Goal: Task Accomplishment & Management: Use online tool/utility

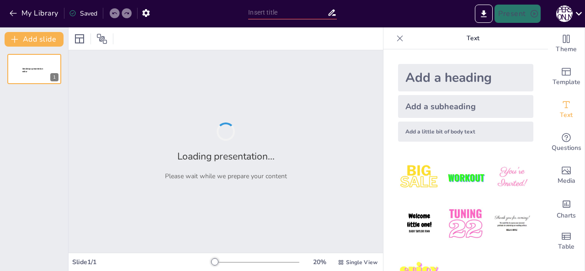
type input "Історія розвитку операційної системи iOS"
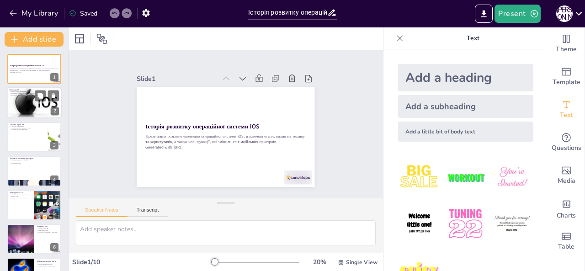
click at [27, 105] on div at bounding box center [34, 103] width 55 height 40
type textarea "iOS була вперше представлена в 2007 році, що стало важливим кроком у розвитку м…"
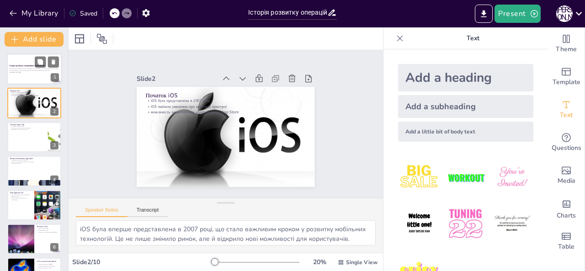
click at [32, 68] on p "Презентація розгляне еволюцію операційної системи iOS, її ключові етапи, вплив …" at bounding box center [34, 69] width 49 height 3
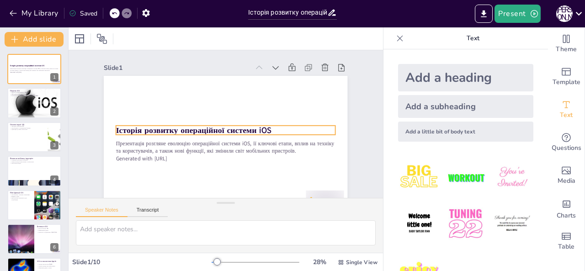
click at [220, 131] on strong "Історія розвитку операційної системи iOS" at bounding box center [193, 130] width 155 height 11
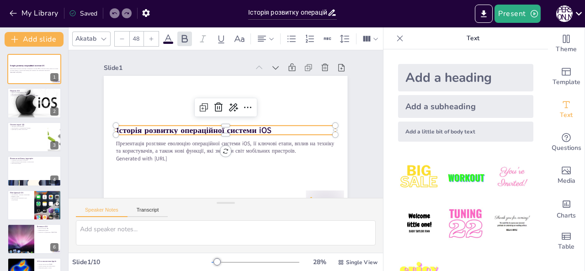
click at [273, 127] on p "Історія розвитку операційної системи iOS" at bounding box center [226, 129] width 220 height 11
click at [202, 107] on icon at bounding box center [206, 105] width 12 height 12
type input "48"
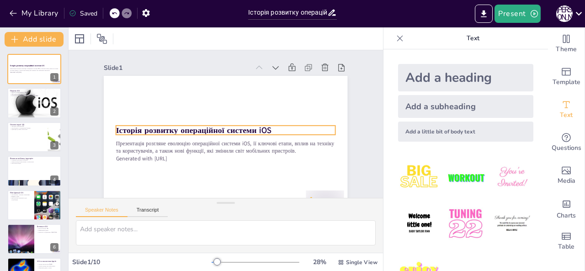
click at [272, 130] on p "Історія розвитку операційної системи iOS" at bounding box center [226, 129] width 220 height 11
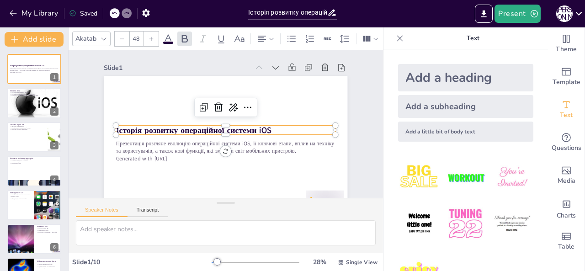
click at [272, 130] on p "Історія розвитку операційної системи iOS" at bounding box center [226, 130] width 220 height 34
drag, startPoint x: 272, startPoint y: 130, endPoint x: 84, endPoint y: 133, distance: 188.0
click at [84, 133] on div "Slide 1 Презентація розгляне еволюцію операційної системи iOS, її ключові етапи…" at bounding box center [225, 131] width 295 height 163
copy strong "Історія розвитку операційної системи iOS"
click at [245, 268] on div "28 % Single View" at bounding box center [296, 262] width 168 height 15
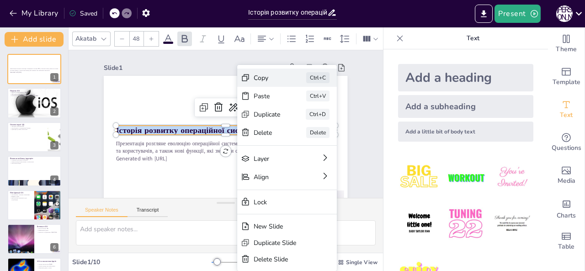
click at [306, 119] on div "Copy Ctrl+C" at bounding box center [356, 128] width 100 height 18
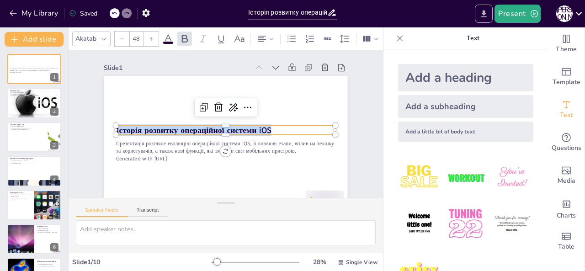
click at [487, 10] on icon "Export to PowerPoint" at bounding box center [484, 14] width 10 height 10
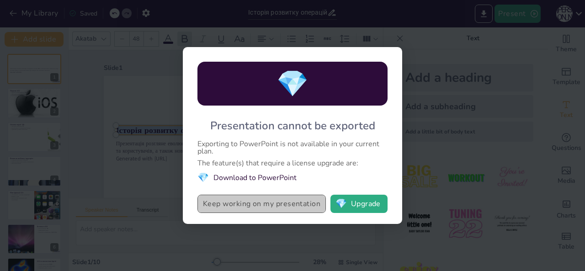
click at [299, 207] on button "Keep working on my presentation" at bounding box center [262, 204] width 129 height 18
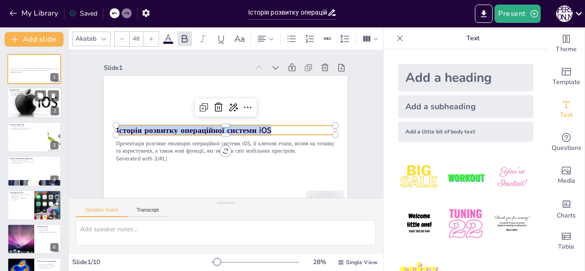
click at [38, 113] on div at bounding box center [34, 103] width 55 height 40
type textarea "iOS була вперше представлена в 2007 році, що стало важливим кроком у розвитку м…"
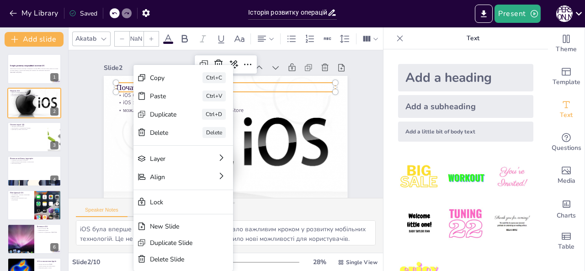
type input "48"
click at [219, 124] on div "Copy" at bounding box center [232, 128] width 27 height 9
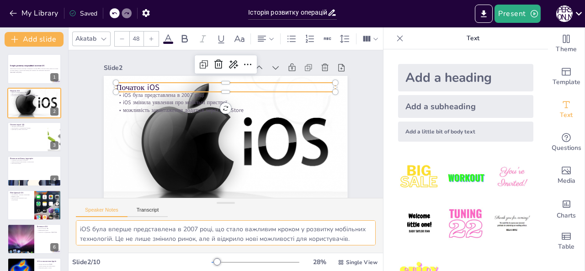
click at [158, 227] on textarea "iOS була вперше представлена в 2007 році, що стало важливим кроком у розвитку м…" at bounding box center [226, 232] width 300 height 25
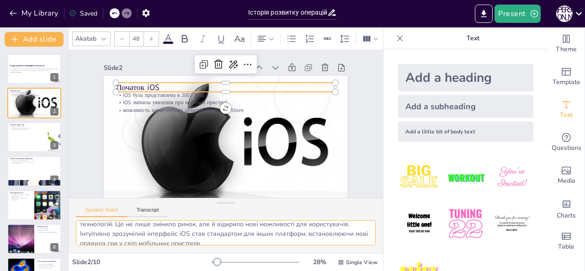
scroll to position [15, 0]
drag, startPoint x: 214, startPoint y: 230, endPoint x: 128, endPoint y: 237, distance: 85.8
click at [128, 237] on textarea "iOS була вперше представлена в 2007 році, що стало важливим кроком у розвитку м…" at bounding box center [226, 232] width 300 height 25
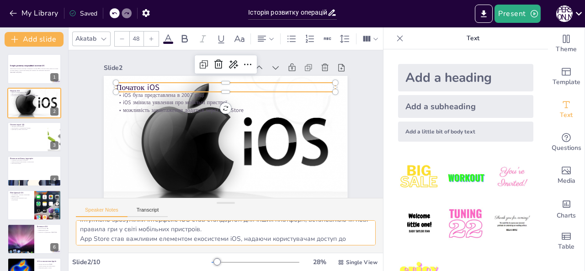
scroll to position [31, 0]
drag, startPoint x: 77, startPoint y: 230, endPoint x: 230, endPoint y: 235, distance: 152.4
click at [230, 235] on textarea "iOS була вперше представлена в 2007 році, що стало важливим кроком у розвитку м…" at bounding box center [226, 232] width 300 height 25
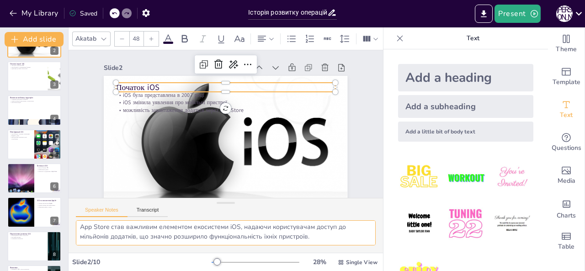
scroll to position [49, 0]
click at [24, 82] on div at bounding box center [34, 76] width 55 height 31
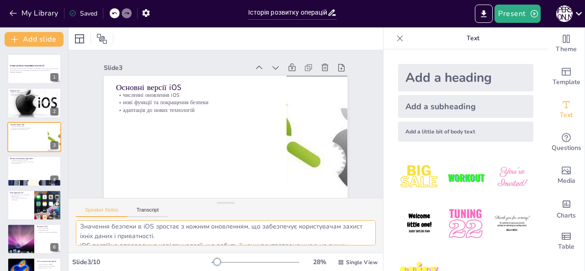
scroll to position [40, 0]
drag, startPoint x: 79, startPoint y: 229, endPoint x: 204, endPoint y: 238, distance: 125.2
click at [204, 238] on textarea "Оновлення iOS відбуваються регулярно, що дозволяє системі залишатися актуальною…" at bounding box center [226, 232] width 300 height 25
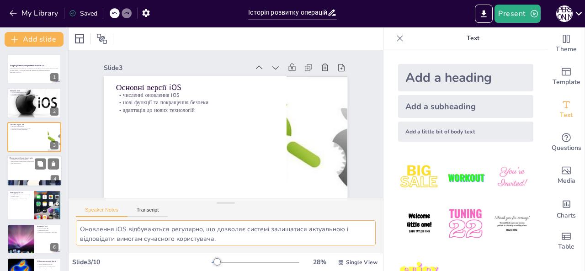
click at [32, 165] on div at bounding box center [34, 170] width 55 height 31
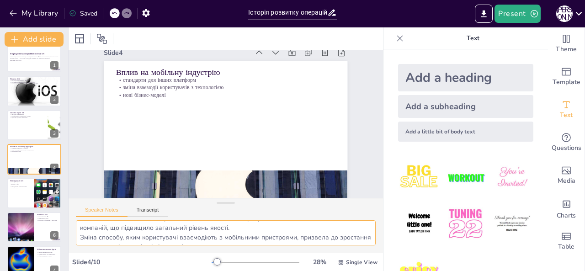
scroll to position [40, 0]
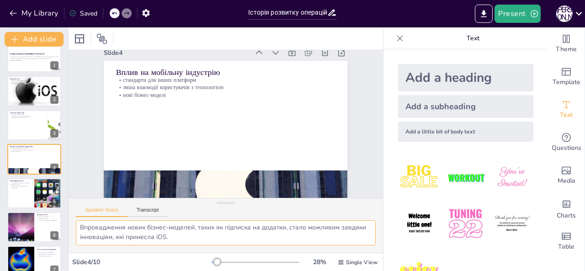
drag, startPoint x: 79, startPoint y: 229, endPoint x: 267, endPoint y: 237, distance: 188.6
click at [267, 237] on textarea "iOS встановила нові стандарти, які стали основою для розробки мобільних техноло…" at bounding box center [226, 232] width 300 height 25
click at [40, 182] on button at bounding box center [40, 186] width 11 height 11
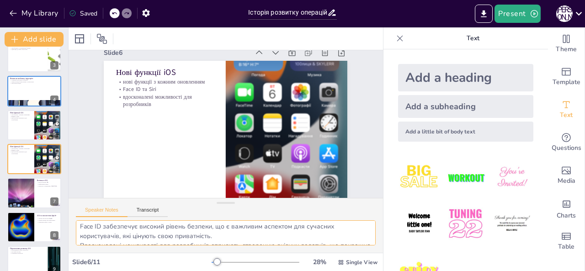
scroll to position [40, 0]
drag, startPoint x: 79, startPoint y: 228, endPoint x: 257, endPoint y: 242, distance: 178.9
click at [257, 242] on textarea "Інновації, які впроваджуються в iOS, роблять систему більш привабливою для кори…" at bounding box center [226, 232] width 300 height 25
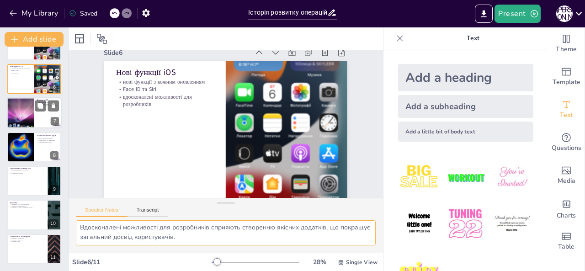
click at [29, 102] on div at bounding box center [20, 113] width 49 height 31
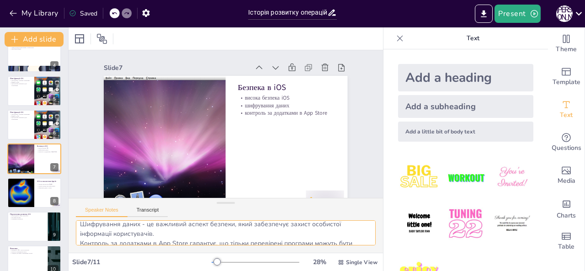
scroll to position [40, 0]
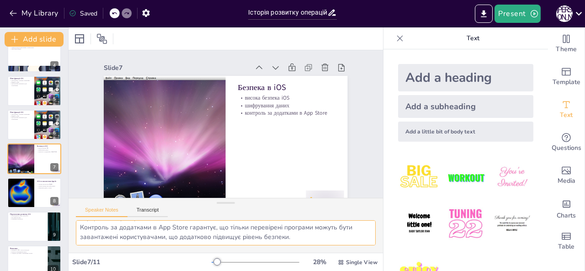
drag, startPoint x: 79, startPoint y: 228, endPoint x: 382, endPoint y: 256, distance: 304.9
click at [382, 256] on div "Document fonts Akatab Recently used Mulish Popular fonts Lato Montserrat Open S…" at bounding box center [292, 149] width 585 height 244
click at [20, 184] on div at bounding box center [20, 192] width 59 height 31
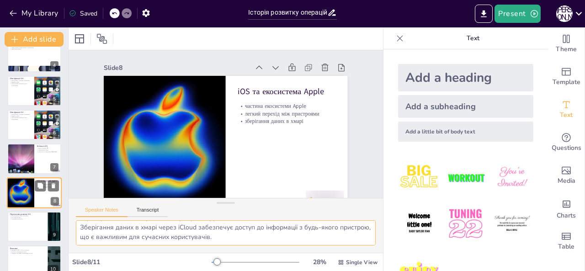
scroll to position [148, 0]
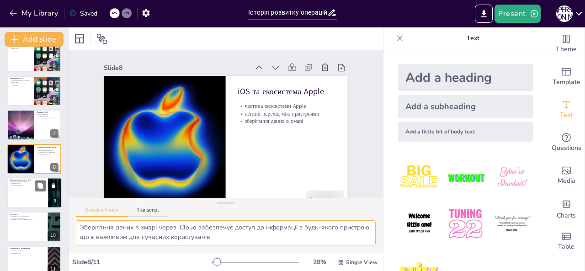
click at [27, 192] on div at bounding box center [34, 192] width 55 height 31
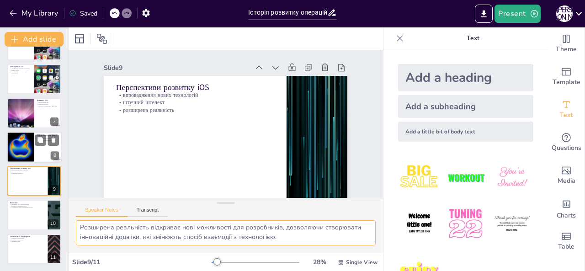
click at [16, 148] on div at bounding box center [20, 147] width 59 height 31
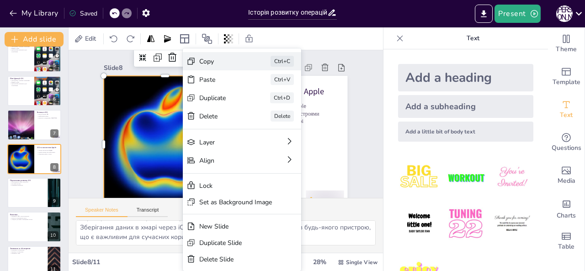
click at [252, 102] on div "Copy Ctrl+C" at bounding box center [311, 111] width 118 height 18
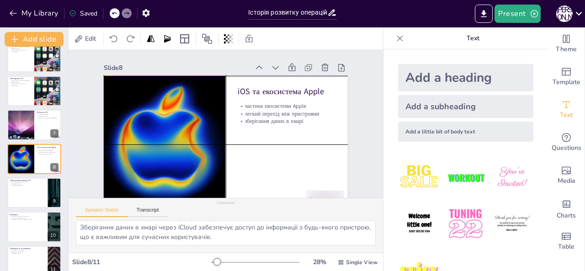
click at [117, 163] on div at bounding box center [164, 144] width 261 height 137
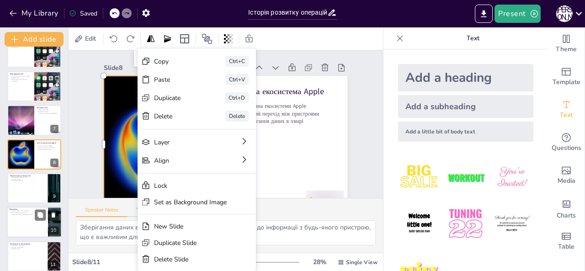
scroll to position [160, 0]
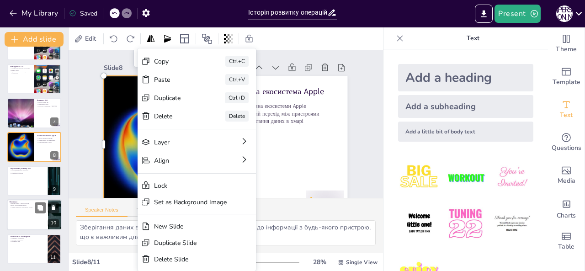
click at [41, 226] on div at bounding box center [34, 215] width 55 height 31
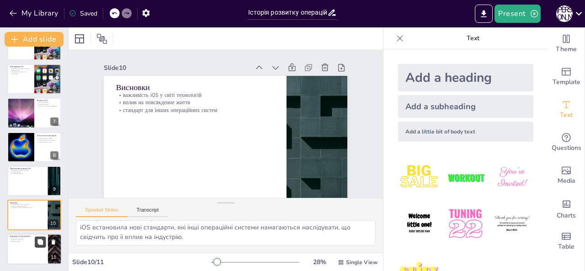
click at [36, 239] on button at bounding box center [40, 241] width 11 height 11
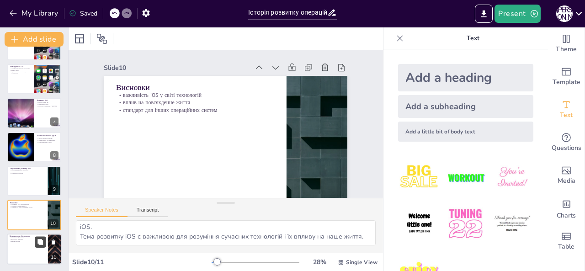
scroll to position [194, 0]
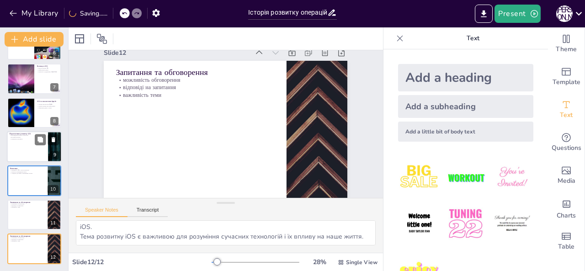
click at [36, 151] on div at bounding box center [34, 146] width 55 height 31
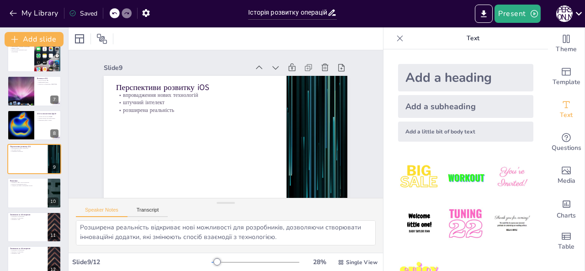
scroll to position [0, 0]
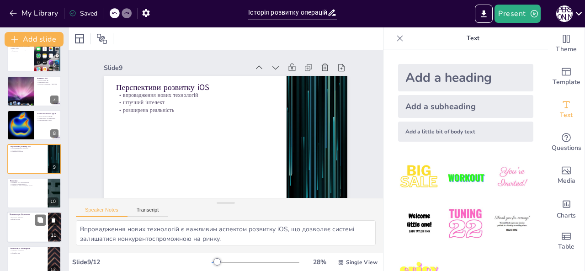
click at [38, 212] on div "Запитання та обговорення можливість обговорення відповіді на запитання важливіс…" at bounding box center [34, 227] width 55 height 31
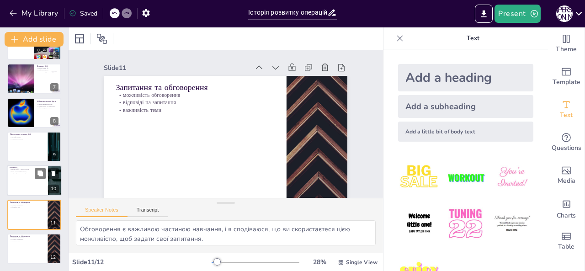
click at [14, 181] on div at bounding box center [34, 181] width 55 height 31
type textarea "iOS стала важливою частиною технологічного прогресу, що впливає на різні аспект…"
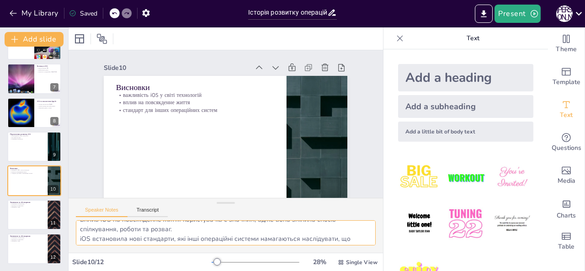
scroll to position [40, 0]
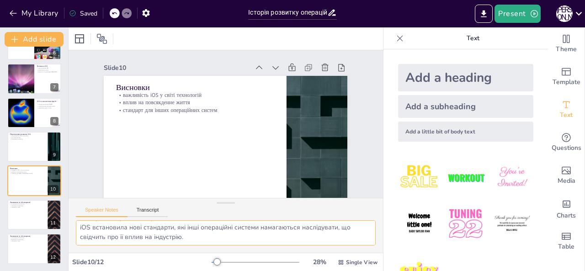
drag, startPoint x: 79, startPoint y: 229, endPoint x: 201, endPoint y: 250, distance: 124.4
click at [201, 250] on div "iOS стала важливою частиною технологічного прогресу, що впливає на різні аспект…" at bounding box center [226, 236] width 315 height 32
